Goal: Task Accomplishment & Management: Manage account settings

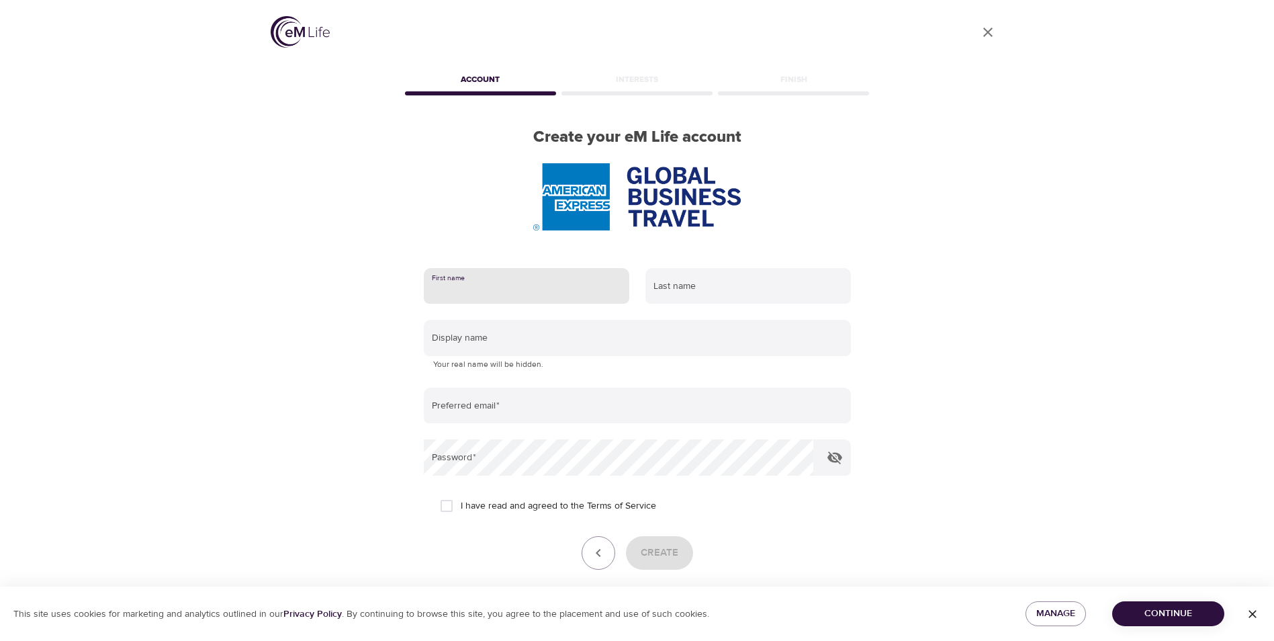
click at [459, 285] on input "text" at bounding box center [526, 286] width 205 height 36
type input "[PERSON_NAME]"
type input "[PERSON_NAME][EMAIL_ADDRESS][PERSON_NAME][DOMAIN_NAME]"
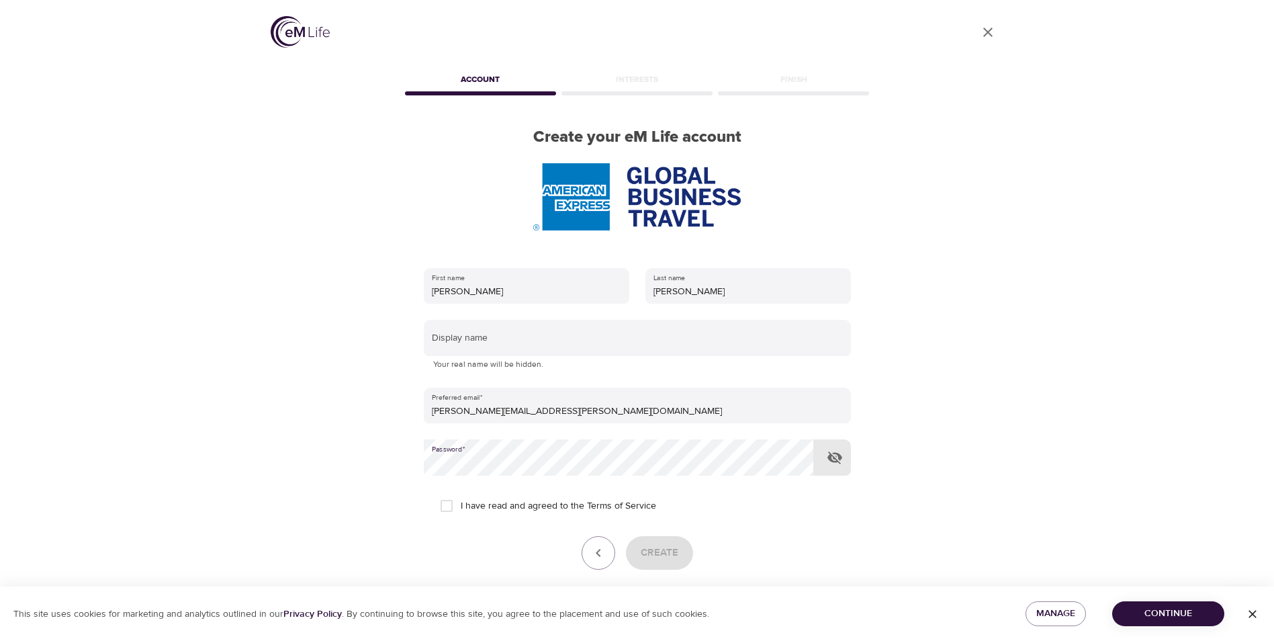
click at [445, 507] on input "I have read and agreed to the Terms of Service" at bounding box center [446, 506] width 28 height 28
checkbox input "true"
click at [641, 558] on button "Create" at bounding box center [659, 553] width 67 height 34
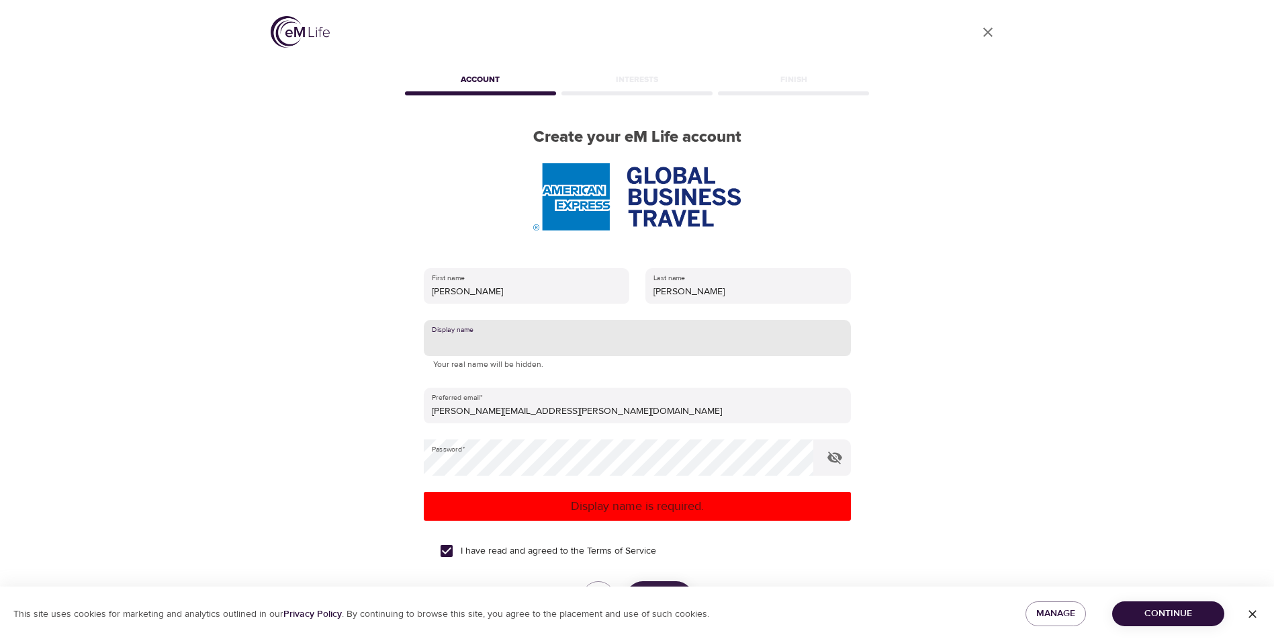
click at [481, 333] on input "text" at bounding box center [637, 338] width 427 height 36
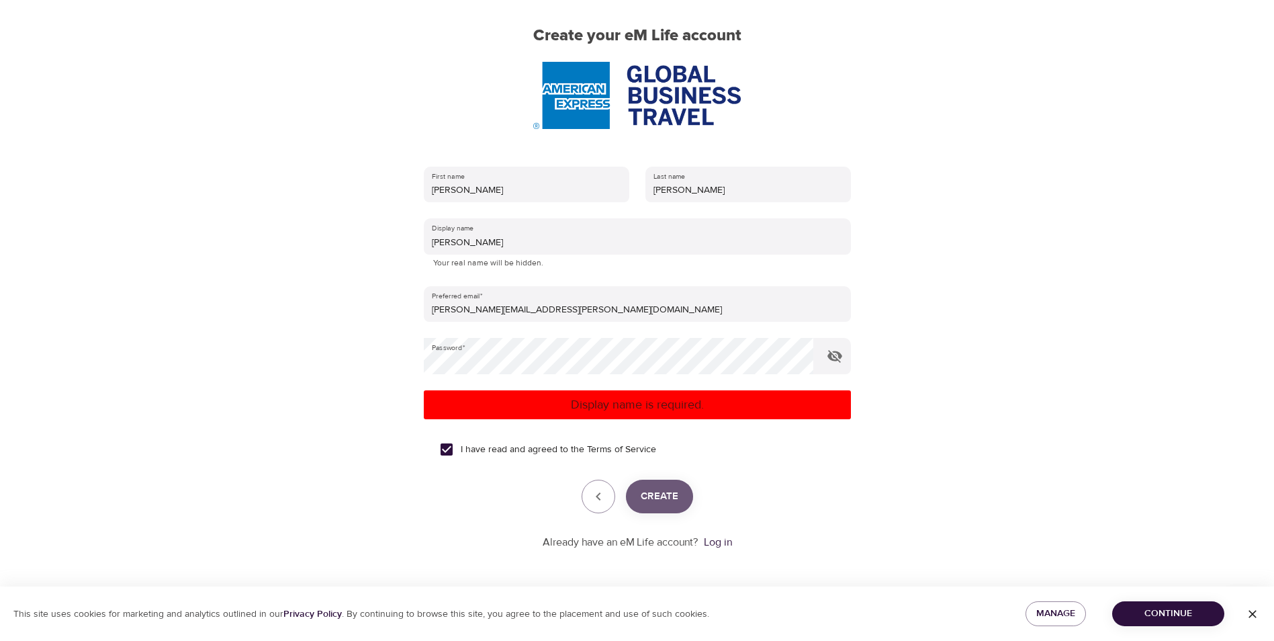
click at [655, 500] on span "Create" at bounding box center [660, 495] width 38 height 17
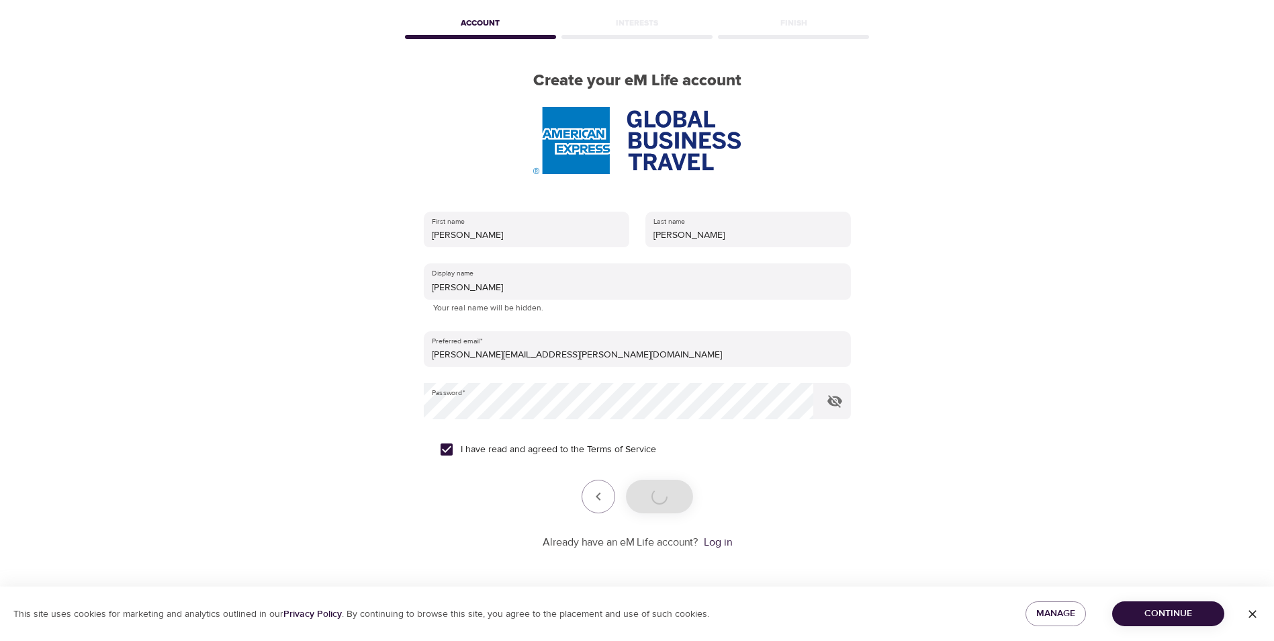
scroll to position [101, 0]
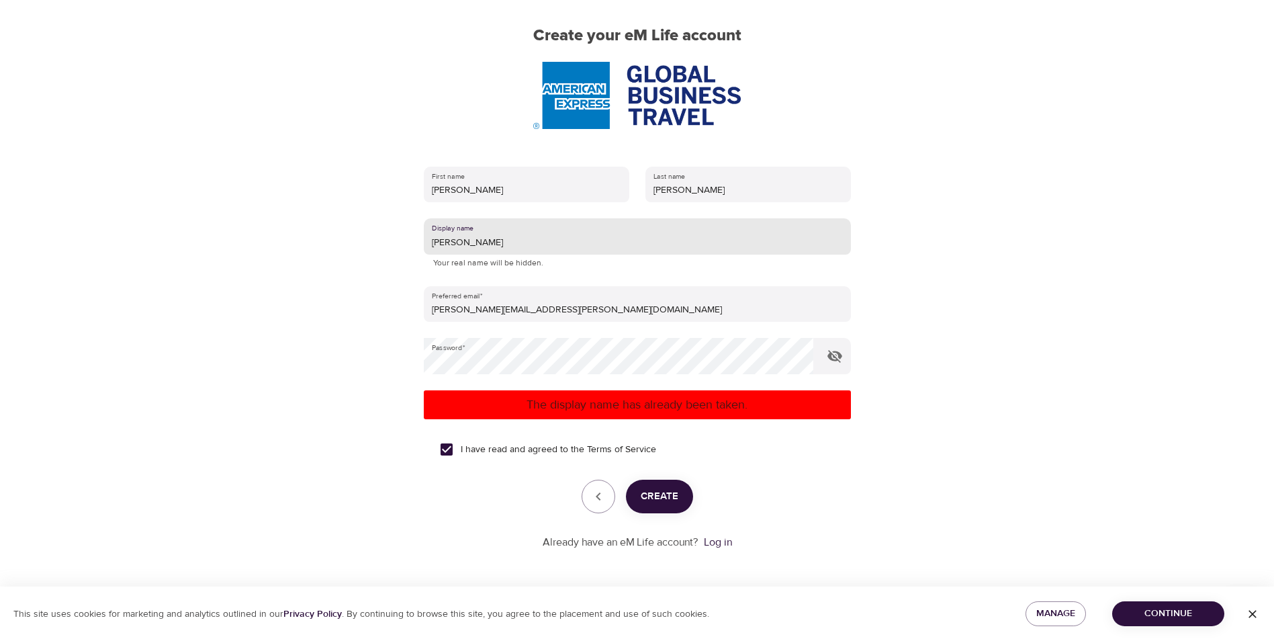
click at [463, 240] on input "[PERSON_NAME]" at bounding box center [637, 236] width 427 height 36
type input "C"
type input "P"
type input "Jewel"
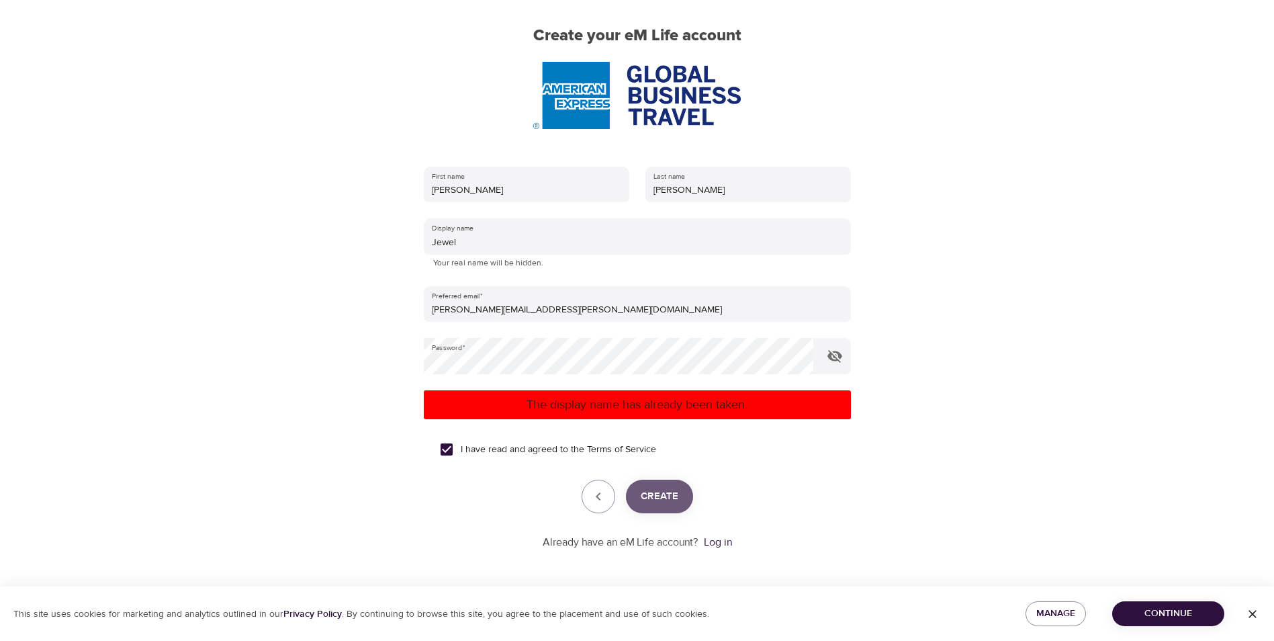
click at [656, 497] on span "Create" at bounding box center [660, 495] width 38 height 17
click at [714, 541] on link "Log in" at bounding box center [718, 541] width 28 height 13
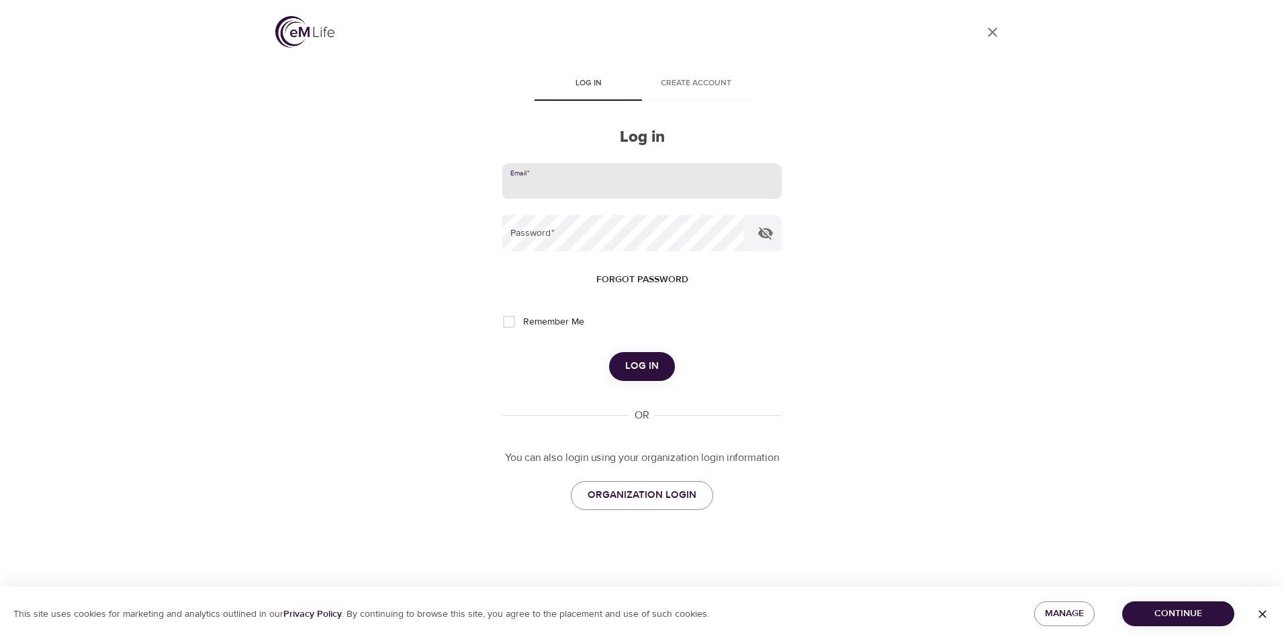
click at [561, 178] on input "email" at bounding box center [641, 181] width 279 height 36
type input "[PERSON_NAME][EMAIL_ADDRESS][PERSON_NAME][DOMAIN_NAME]"
click at [645, 280] on span "Forgot password" at bounding box center [642, 279] width 92 height 17
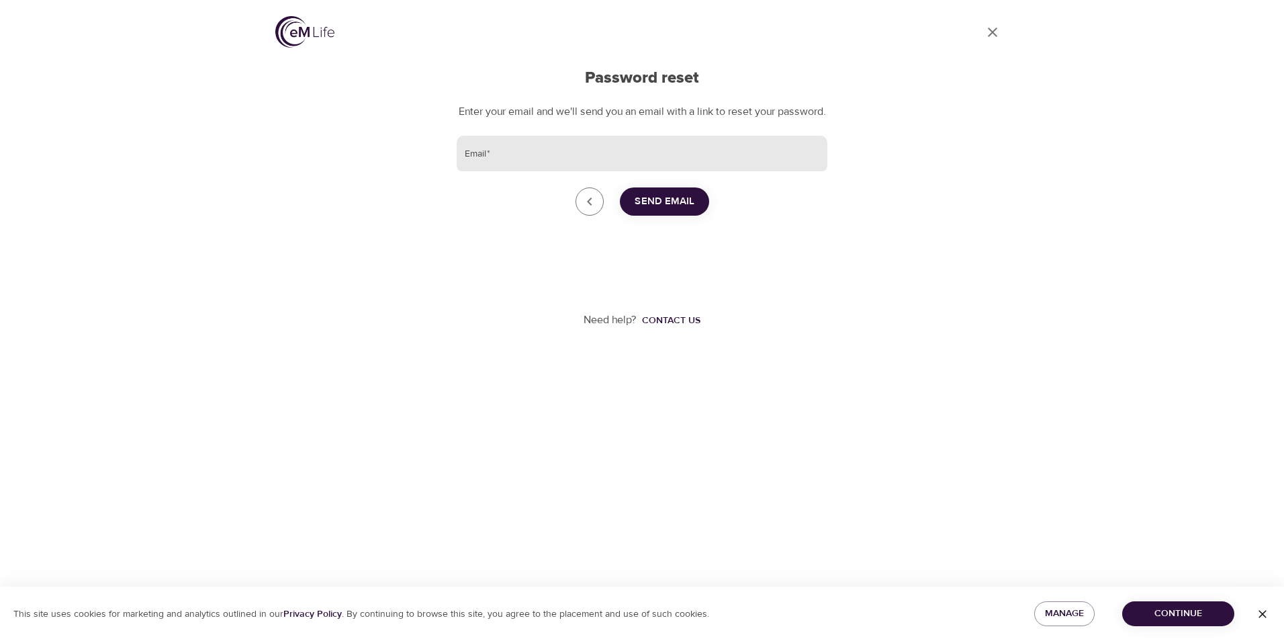
click at [520, 172] on input "Email   *" at bounding box center [642, 154] width 371 height 36
type input "[PERSON_NAME][EMAIL_ADDRESS][PERSON_NAME][DOMAIN_NAME]"
click at [680, 210] on span "Send Email" at bounding box center [665, 201] width 60 height 17
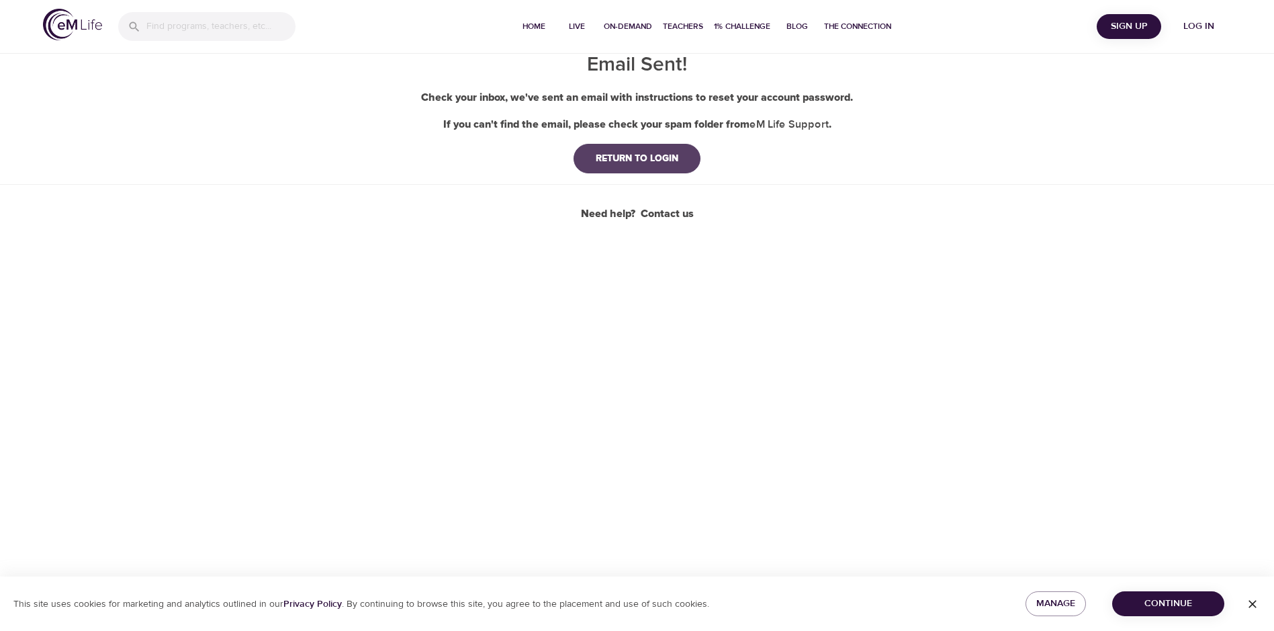
click at [636, 160] on div "RETURN TO LOGIN" at bounding box center [637, 158] width 104 height 13
